Goal: Register for event/course

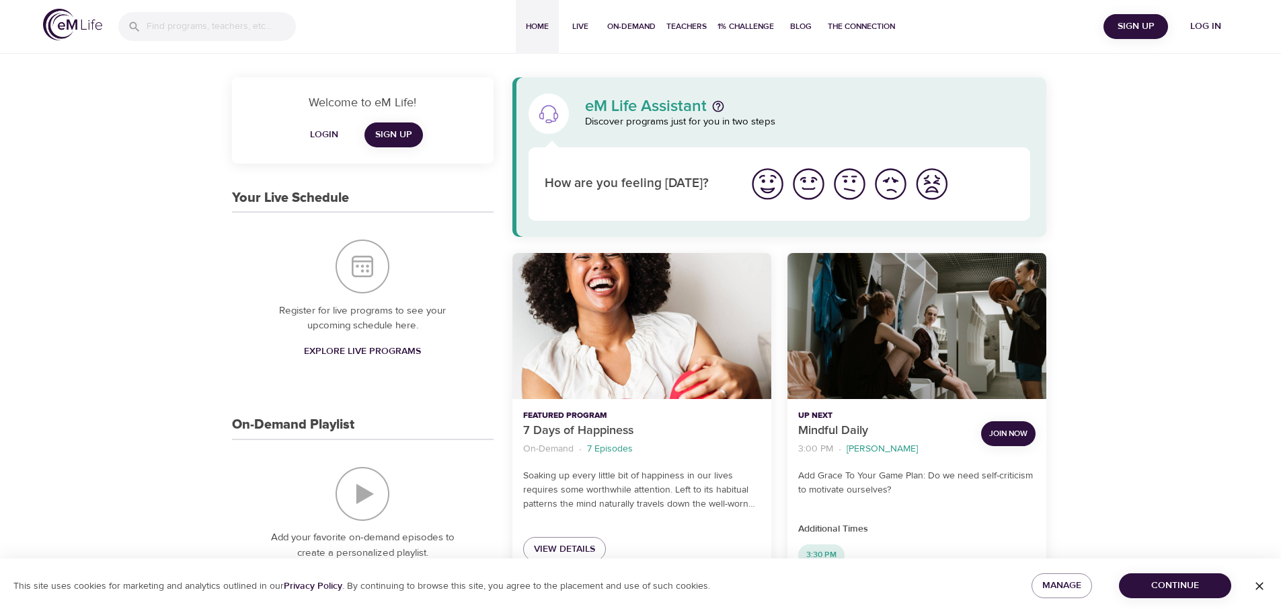
click at [1202, 27] on span "Log in" at bounding box center [1206, 26] width 54 height 17
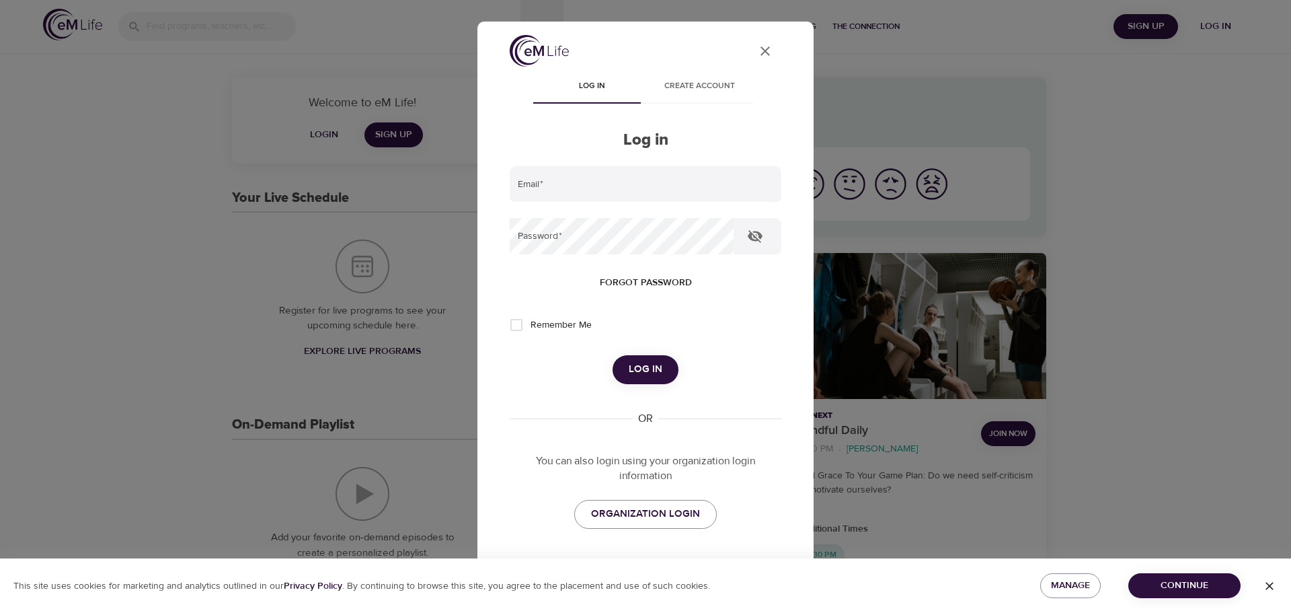
type input "[PERSON_NAME][EMAIL_ADDRESS][DOMAIN_NAME]"
click at [650, 367] on span "Log in" at bounding box center [646, 369] width 34 height 17
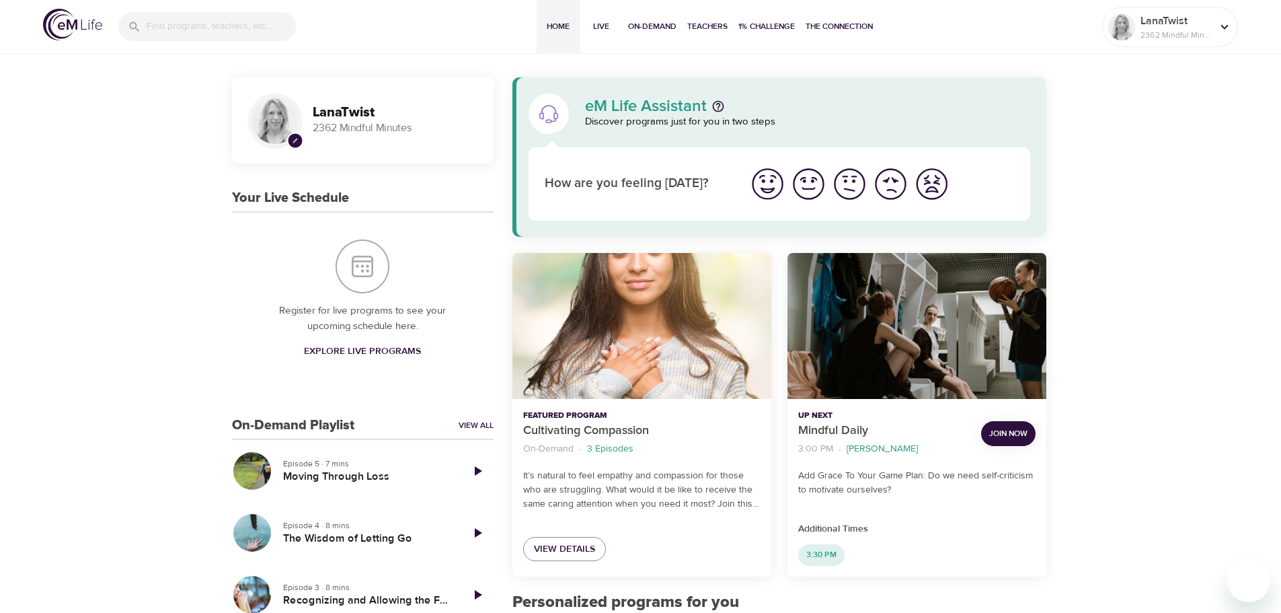
click at [352, 348] on span "Explore Live Programs" at bounding box center [362, 351] width 117 height 17
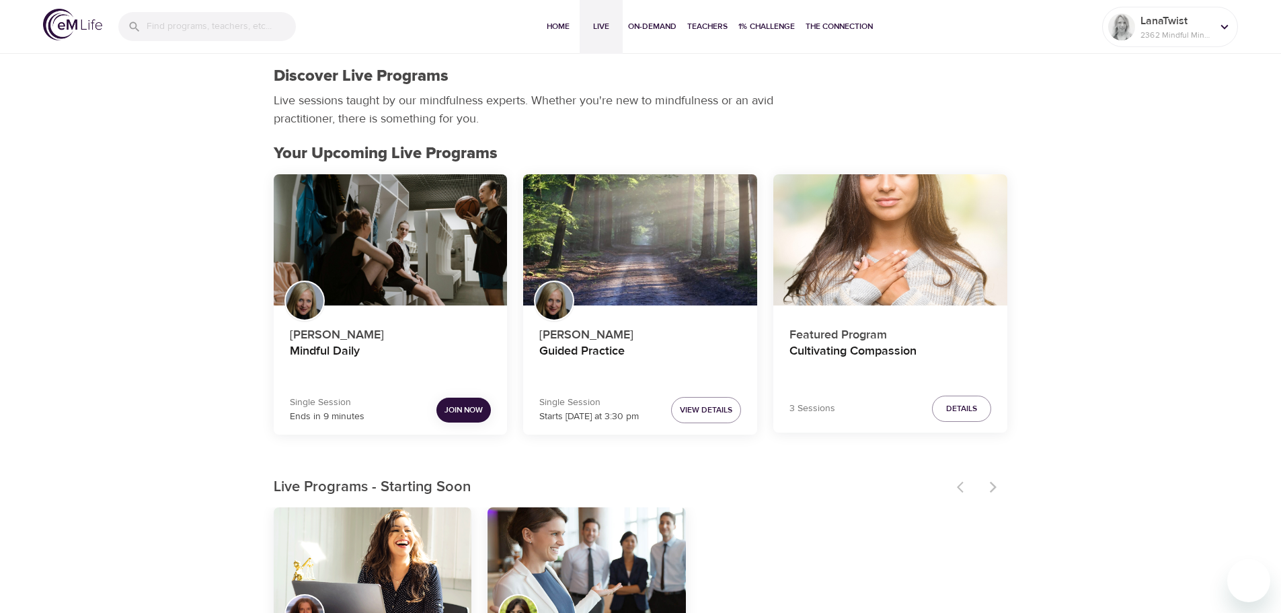
click at [463, 401] on button "Join Now" at bounding box center [464, 410] width 54 height 25
